Goal: Task Accomplishment & Management: Complete application form

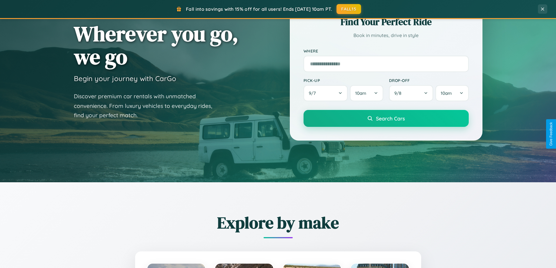
scroll to position [402, 0]
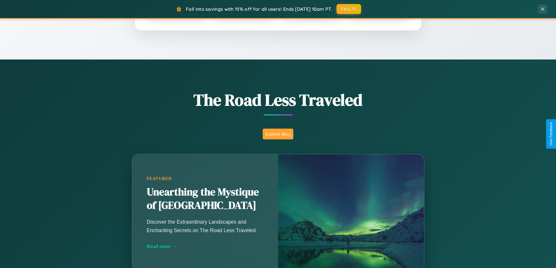
click at [278, 134] on button "Explore Blog" at bounding box center [278, 134] width 31 height 11
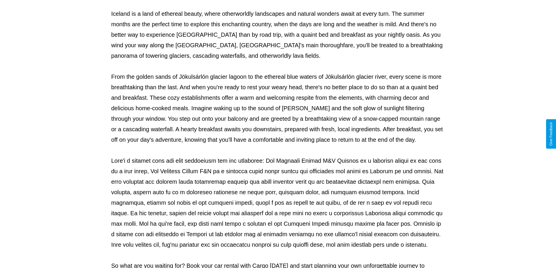
scroll to position [189, 0]
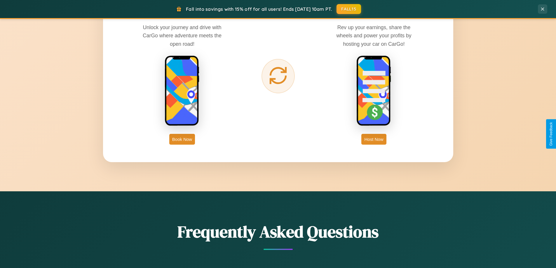
scroll to position [938, 0]
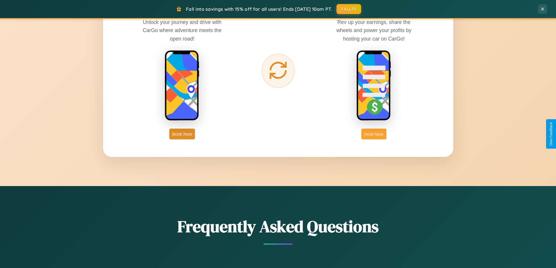
click at [374, 134] on button "Host Now" at bounding box center [374, 134] width 25 height 11
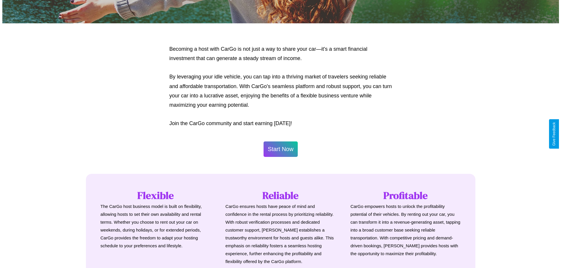
scroll to position [282, 0]
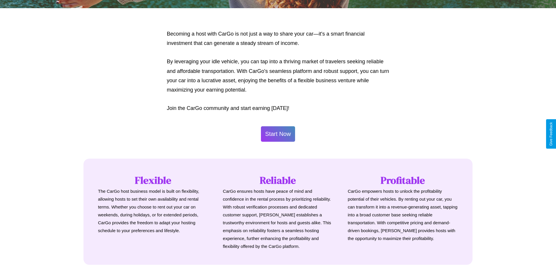
click at [278, 134] on button "Start Now" at bounding box center [278, 133] width 34 height 15
